Goal: Task Accomplishment & Management: Complete application form

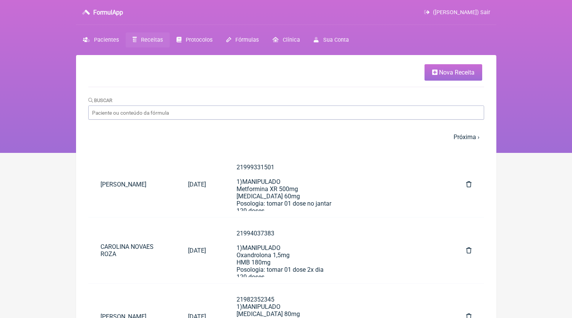
click at [436, 85] on ul "Nova Receita" at bounding box center [286, 75] width 396 height 23
click at [438, 79] on link "Nova Receita" at bounding box center [453, 72] width 58 height 16
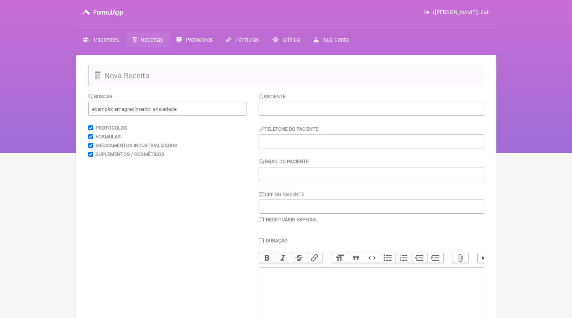
click at [303, 99] on div "Paciente" at bounding box center [370, 103] width 225 height 23
click at [303, 102] on input "text" at bounding box center [370, 109] width 225 height 14
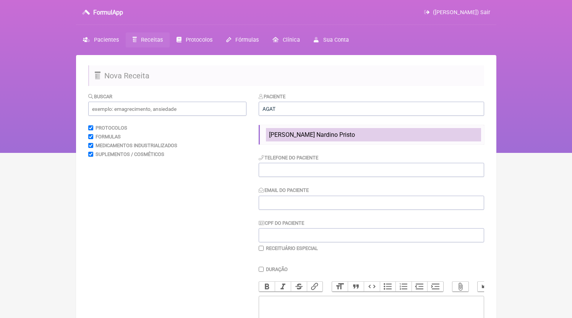
click at [300, 131] on li "[PERSON_NAME] Nardino Pristo" at bounding box center [373, 134] width 215 height 13
type input "[PERSON_NAME] Nardino Pristo"
type input "21999520143"
type input "[EMAIL_ADDRESS][DOMAIN_NAME]"
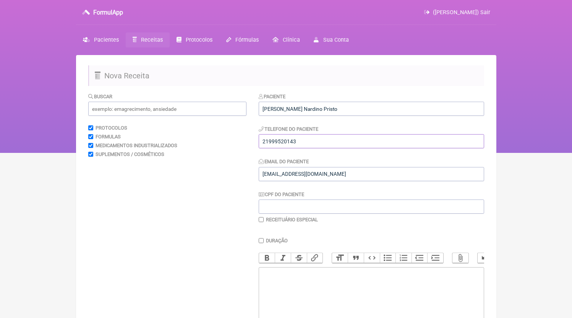
click at [295, 146] on input "21999520143" at bounding box center [370, 141] width 225 height 14
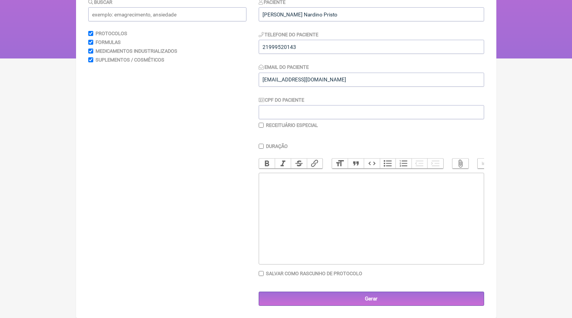
click at [339, 225] on trix-editor at bounding box center [370, 219] width 225 height 92
paste trix-editor "<div>21999520143</div>"
paste trix-editor "<div>21999520143<br><br>1)MANIPULADO<br>[MEDICAL_DATA] micronizada 1% (10mg)<br…"
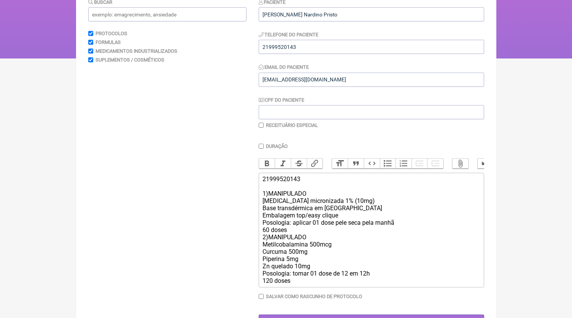
click at [304, 242] on div "21999520143 1)MANIPULADO [MEDICAL_DATA] micronizada 1% (10mg) Base transdérmica…" at bounding box center [370, 229] width 217 height 109
click at [304, 238] on div "21999520143 1)MANIPULADO [MEDICAL_DATA] micronizada 1% (10mg) Base transdérmica…" at bounding box center [370, 229] width 217 height 109
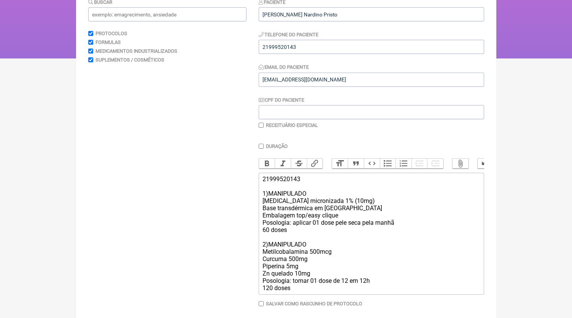
scroll to position [104, 0]
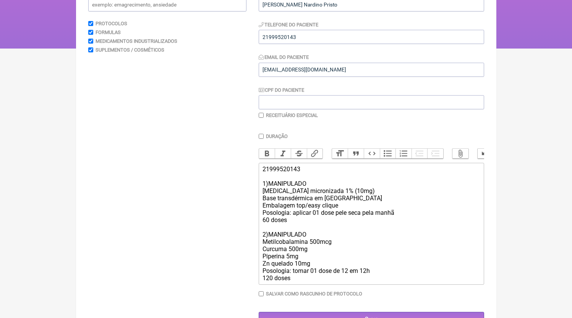
click at [305, 281] on div "21999520143 1)MANIPULADO [MEDICAL_DATA] micronizada 1% (10mg) Base transdérmica…" at bounding box center [370, 223] width 217 height 116
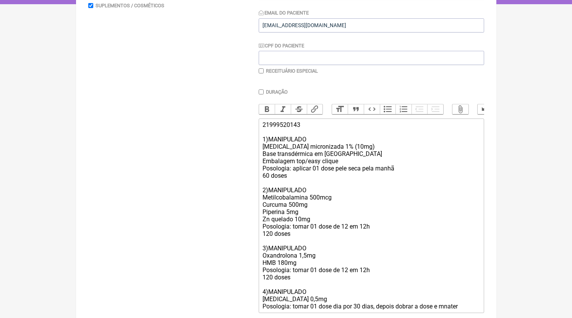
scroll to position [156, 0]
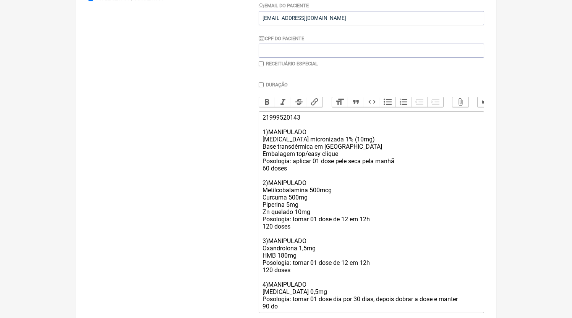
type trix-editor "<div>21999520143<br><br>1)MANIPULADO<br>[MEDICAL_DATA] micronizada 1% (10mg)<br…"
click at [289, 64] on label "Receituário Especial" at bounding box center [292, 64] width 52 height 6
checkbox input "true"
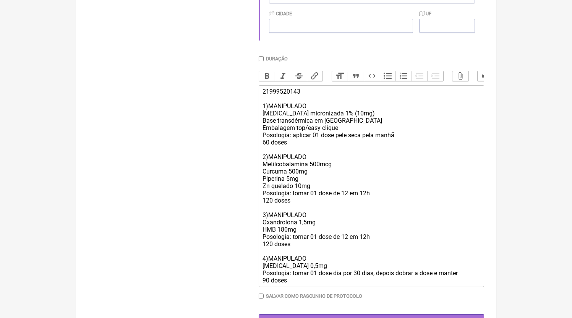
scroll to position [310, 0]
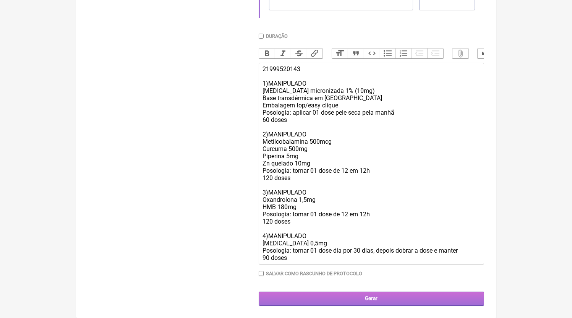
click at [297, 299] on input "Gerar" at bounding box center [370, 298] width 225 height 14
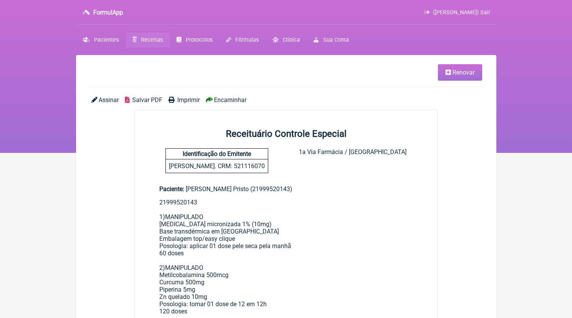
click at [149, 102] on span "Salvar PDF" at bounding box center [147, 99] width 30 height 7
click at [233, 102] on span "Encaminhar" at bounding box center [230, 99] width 32 height 7
